Goal: Check status: Check status

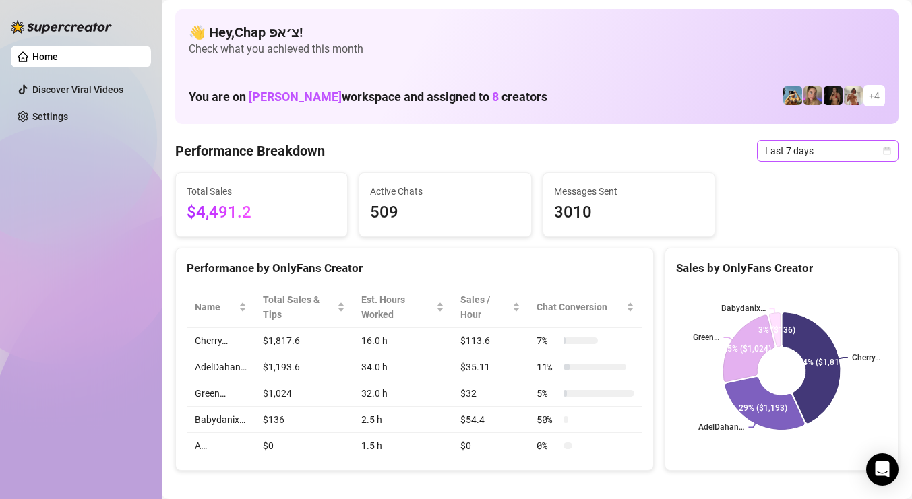
click at [779, 152] on span "Last 7 days" at bounding box center [827, 151] width 125 height 20
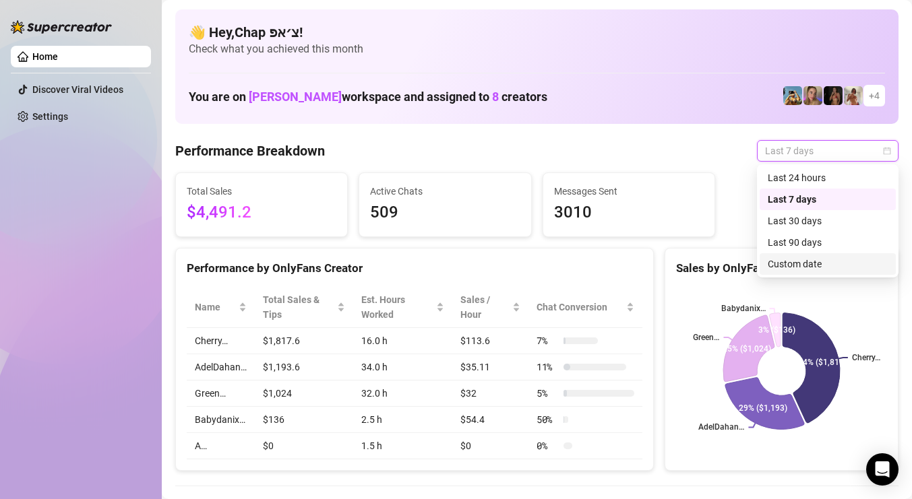
click at [789, 260] on div "Custom date" at bounding box center [828, 264] width 120 height 15
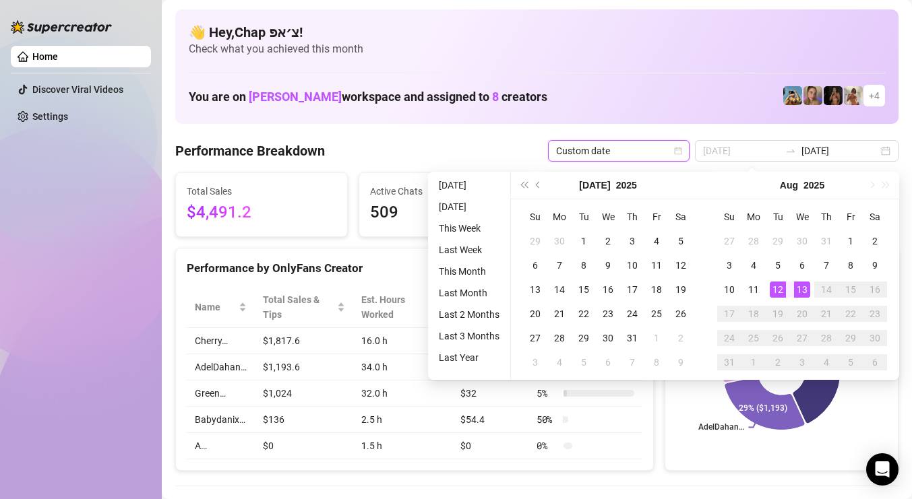
type input "[DATE]"
click at [803, 293] on div "13" at bounding box center [802, 290] width 16 height 16
type input "[DATE]"
